Goal: Use online tool/utility: Utilize a website feature to perform a specific function

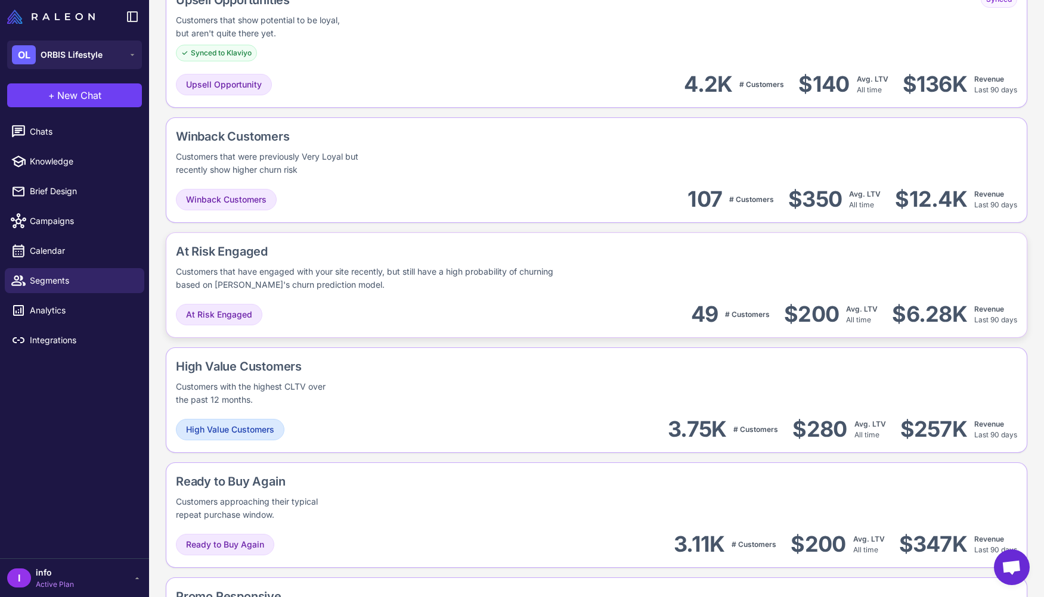
scroll to position [833, 0]
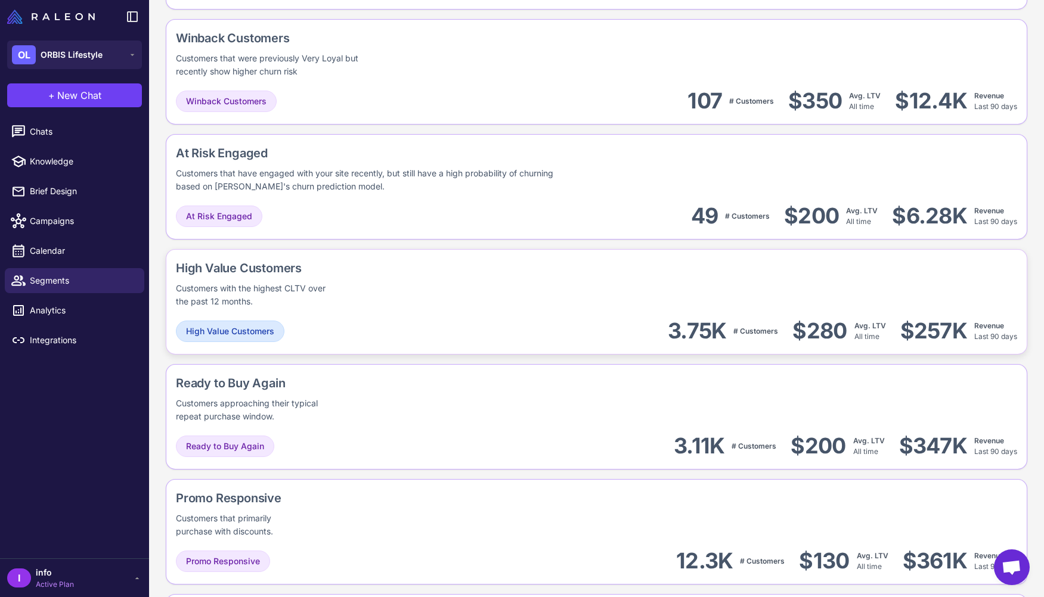
click at [305, 311] on div "High Value Customers Customers with the highest CLTV over the past 12 months. H…" at bounding box center [596, 302] width 861 height 106
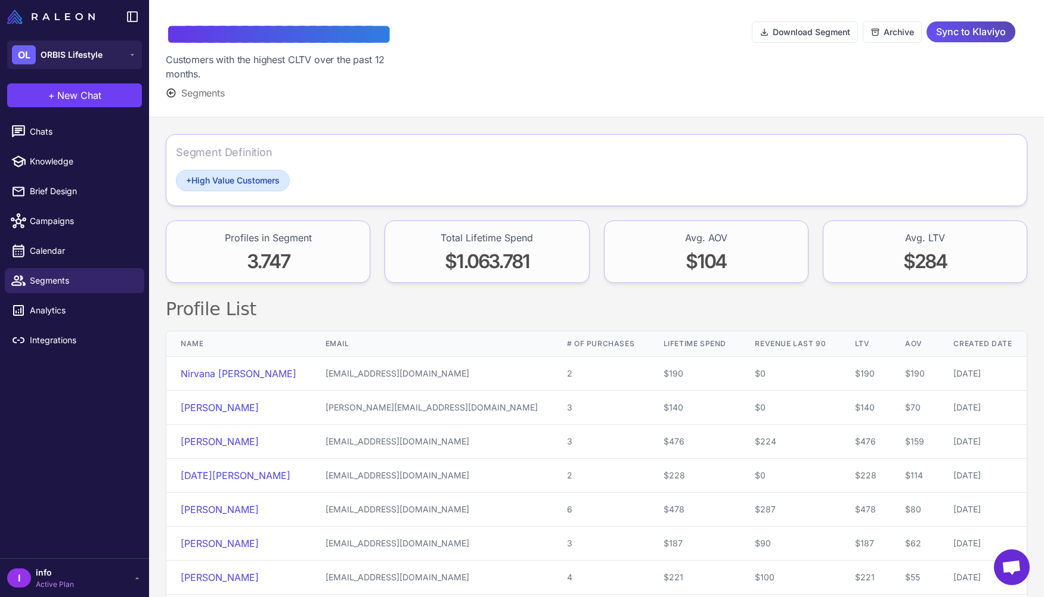
click at [991, 30] on span "Sync to Klaviyo" at bounding box center [971, 31] width 70 height 21
click at [1003, 35] on span "Sync to Klaviyo" at bounding box center [971, 31] width 70 height 21
click at [985, 32] on span "Sync to Klaviyo" at bounding box center [971, 31] width 70 height 21
